Goal: Complete application form

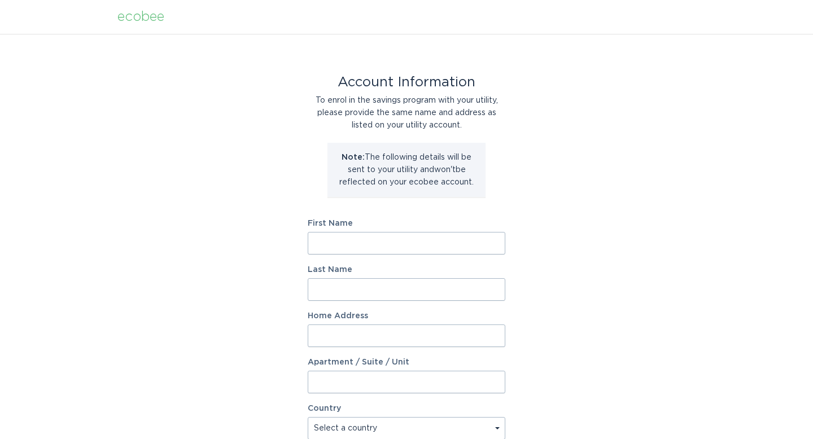
click at [329, 246] on input "First Name" at bounding box center [407, 243] width 198 height 23
click at [264, 267] on div "Account Information To enrol in the savings program with your utility, please p…" at bounding box center [406, 346] width 813 height 624
click at [336, 246] on input "First Name" at bounding box center [407, 243] width 198 height 23
type input "Maven Baseball Lab"
type input "1825 MacArthur Blvd NW"
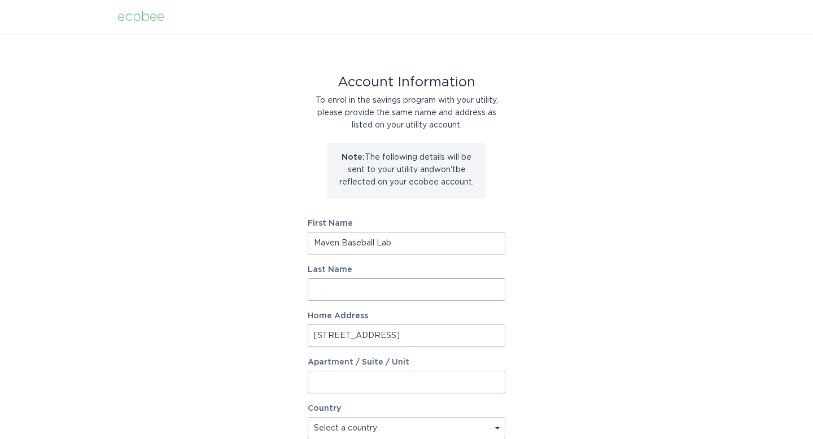
scroll to position [1, 0]
select select "US"
click at [194, 334] on div "Account Information To enrol in the savings program with your utility, please p…" at bounding box center [406, 345] width 813 height 624
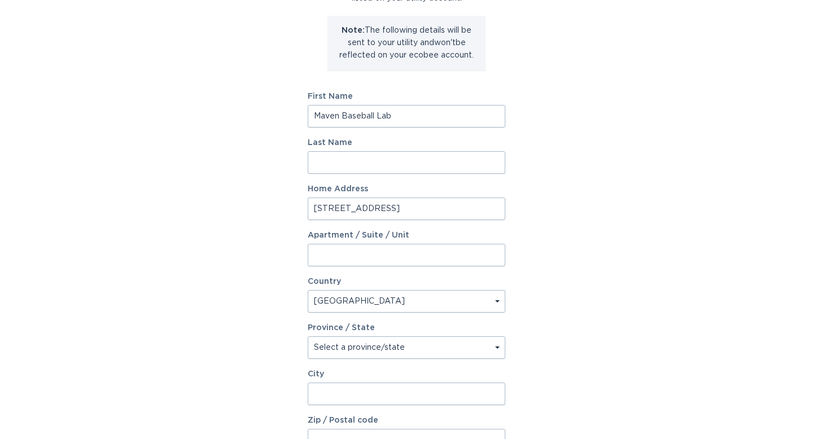
scroll to position [137, 0]
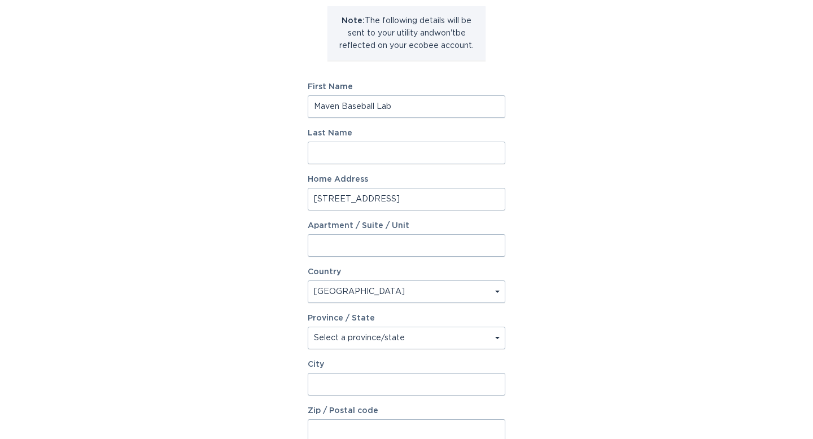
click at [381, 334] on select "Select a province/state Alabama Alaska American Samoa Arizona Arkansas Californ…" at bounding box center [407, 338] width 198 height 23
select select "GA"
click at [308, 327] on select "Select a province/state Alabama Alaska American Samoa Arizona Arkansas Californ…" at bounding box center [407, 338] width 198 height 23
click at [341, 388] on input "City" at bounding box center [407, 384] width 198 height 23
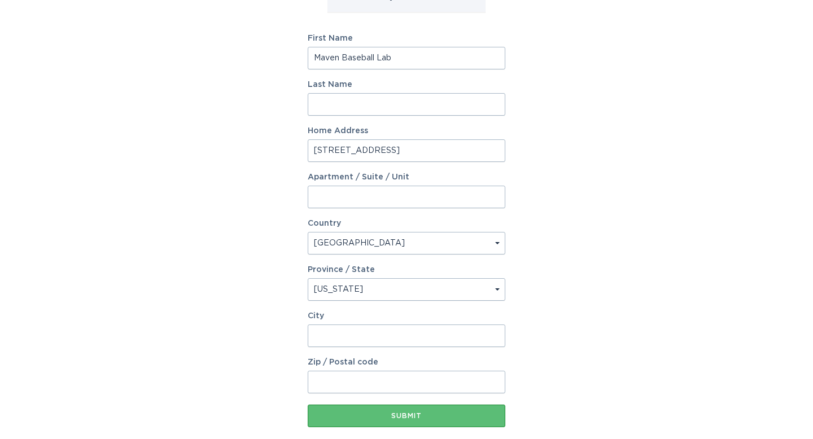
scroll to position [194, 0]
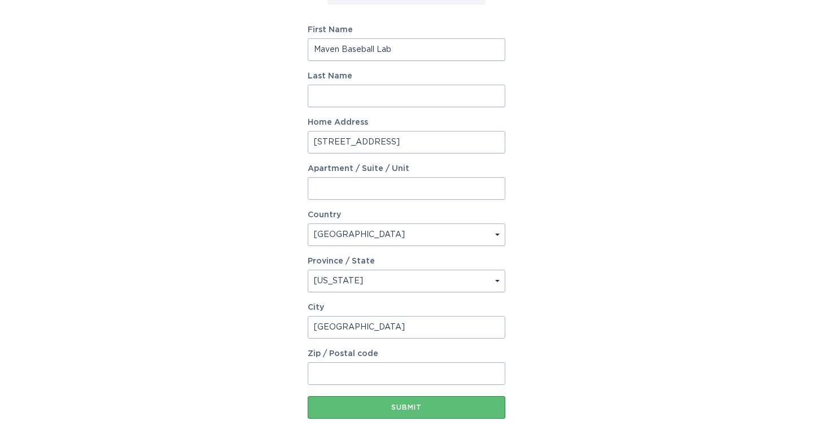
type input "Atlanta"
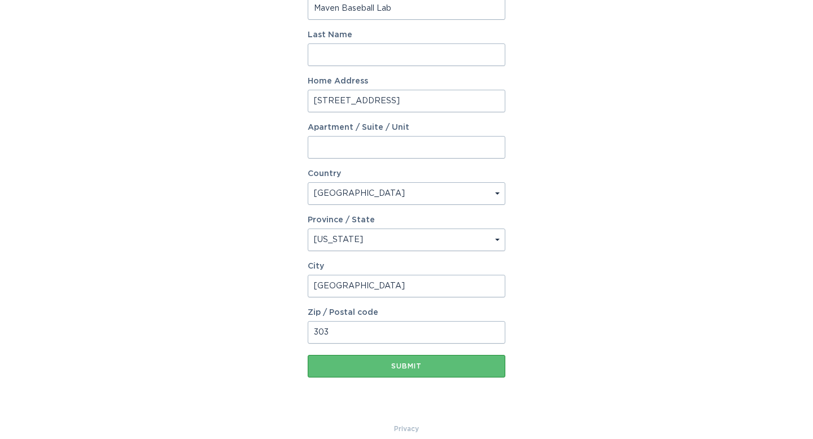
scroll to position [240, 0]
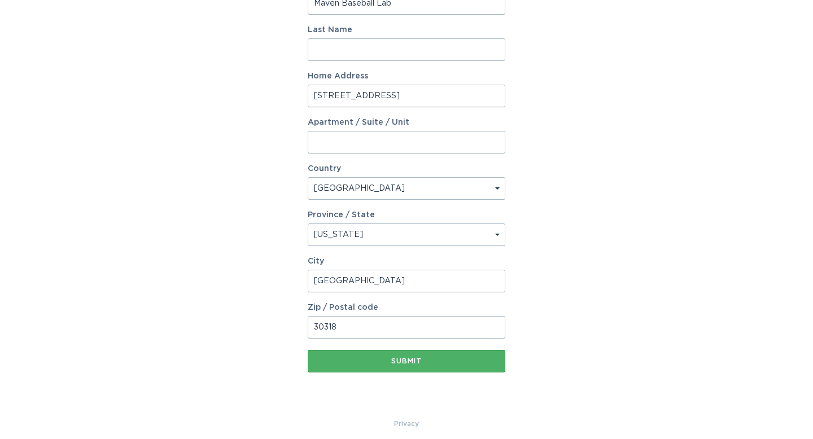
type input "30318"
click at [446, 371] on button "Submit" at bounding box center [407, 361] width 198 height 23
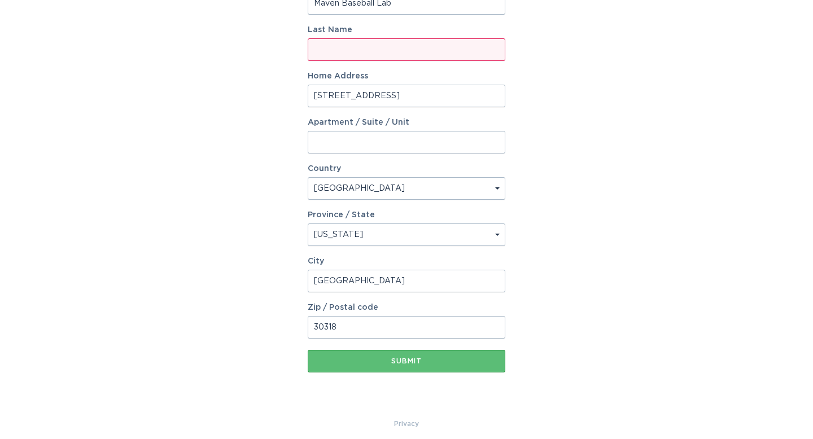
click at [338, 57] on input "Last Name" at bounding box center [407, 49] width 198 height 23
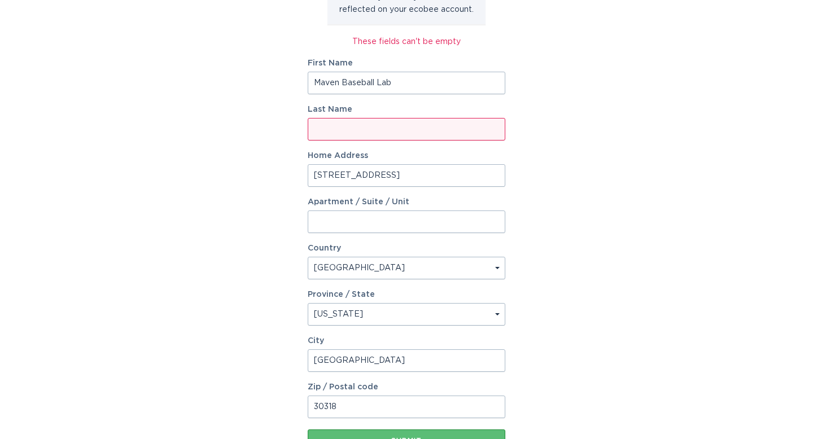
scroll to position [172, 0]
click at [403, 77] on input "Maven Baseball Lab" at bounding box center [407, 83] width 198 height 23
click at [399, 81] on input "Maven Baseball Lab" at bounding box center [407, 83] width 198 height 23
type input "Maven"
click at [370, 133] on input "Last Name" at bounding box center [407, 130] width 198 height 23
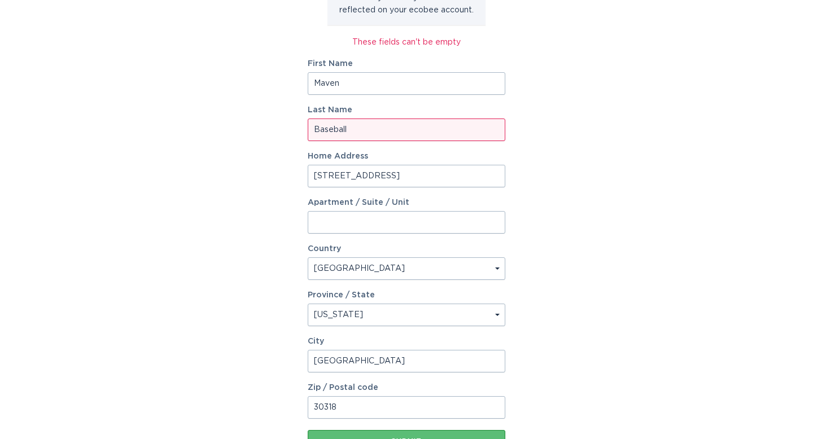
type input "Baseball"
click at [213, 220] on div "Account Information To enrol in the savings program with your utility, please p…" at bounding box center [406, 180] width 813 height 636
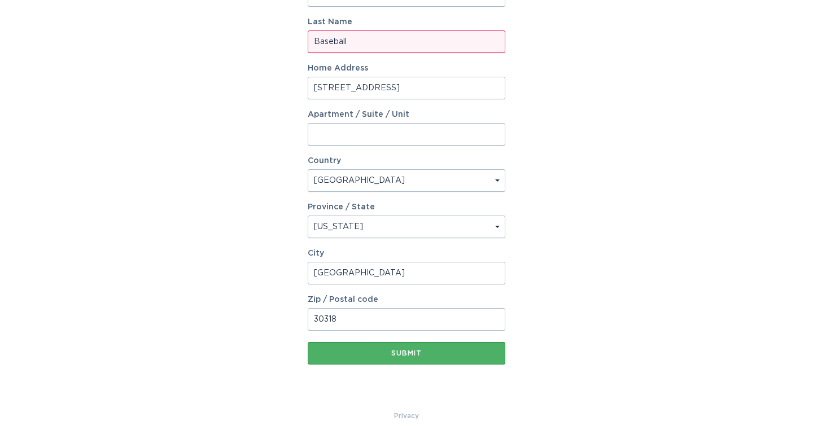
click at [469, 356] on div "Submit" at bounding box center [406, 353] width 186 height 7
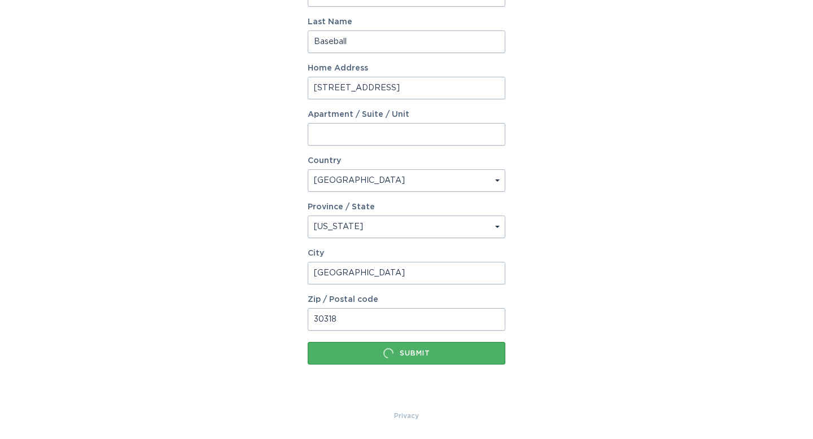
scroll to position [0, 0]
